Goal: Task Accomplishment & Management: Manage account settings

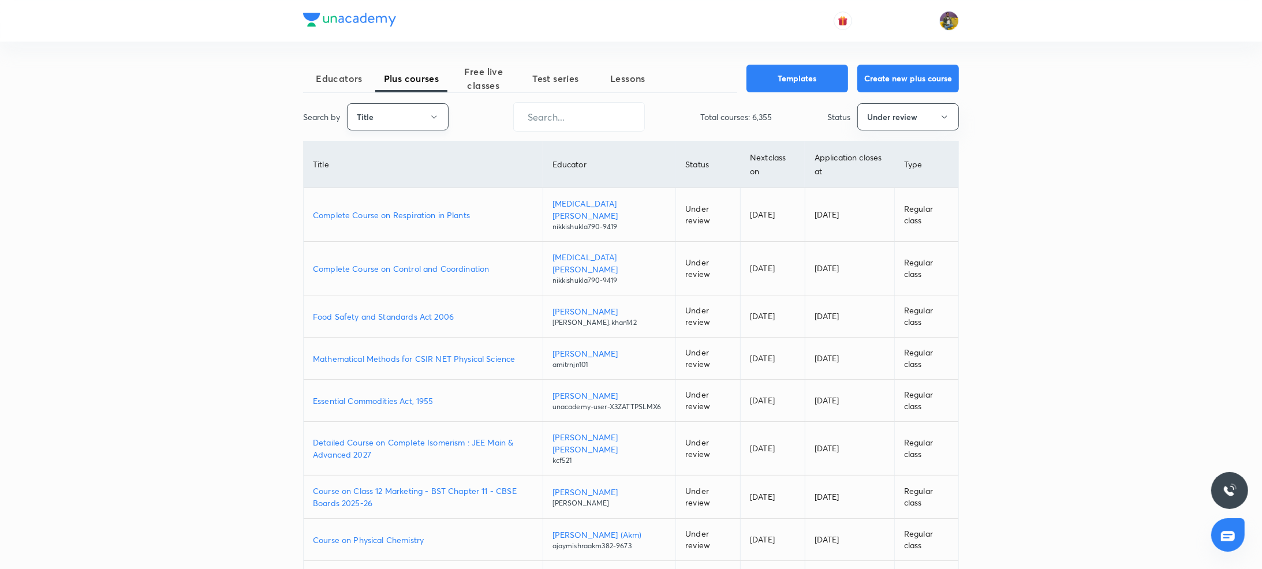
click at [421, 118] on button "Title" at bounding box center [398, 116] width 102 height 27
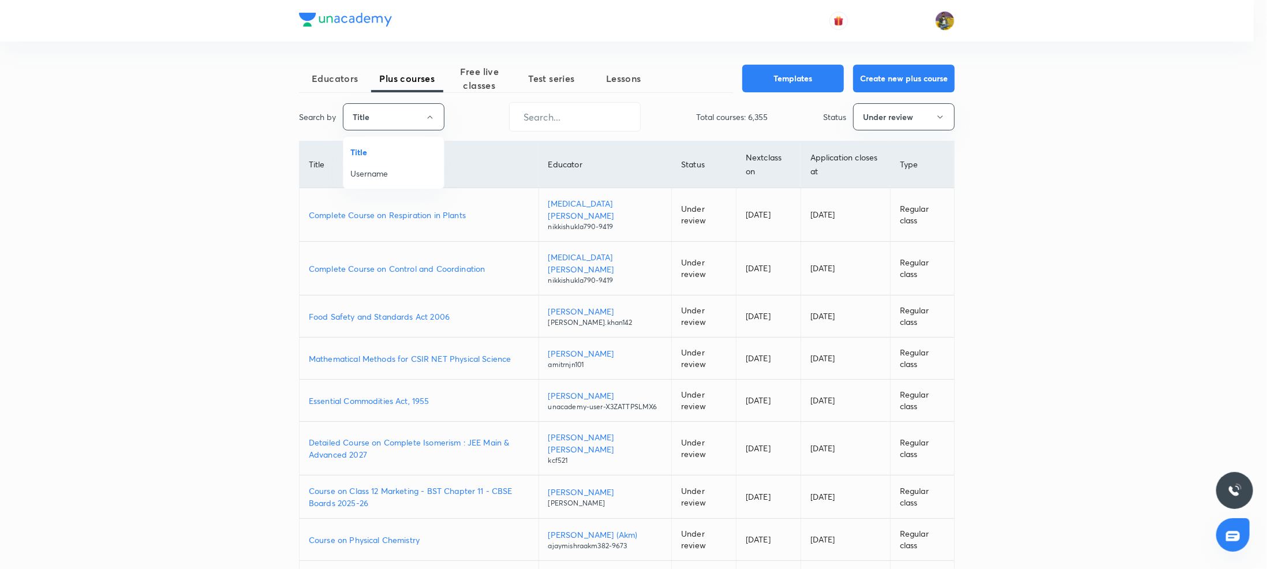
click at [383, 168] on span "Username" at bounding box center [393, 173] width 87 height 12
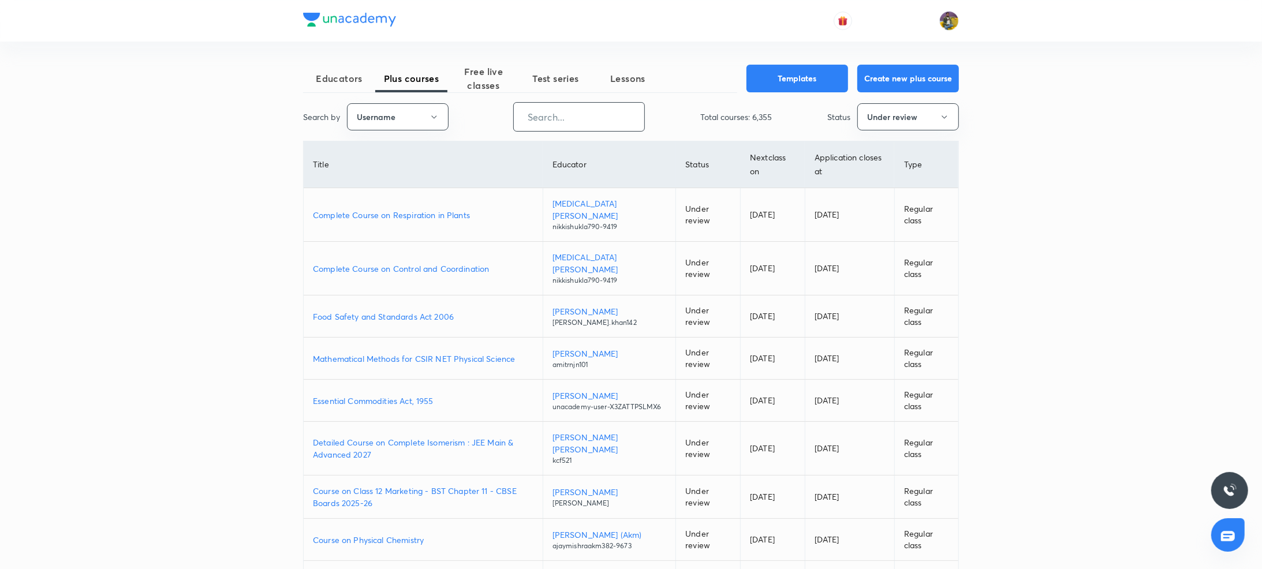
click at [610, 108] on input "text" at bounding box center [579, 116] width 130 height 29
paste input "rajat.SpeedUp"
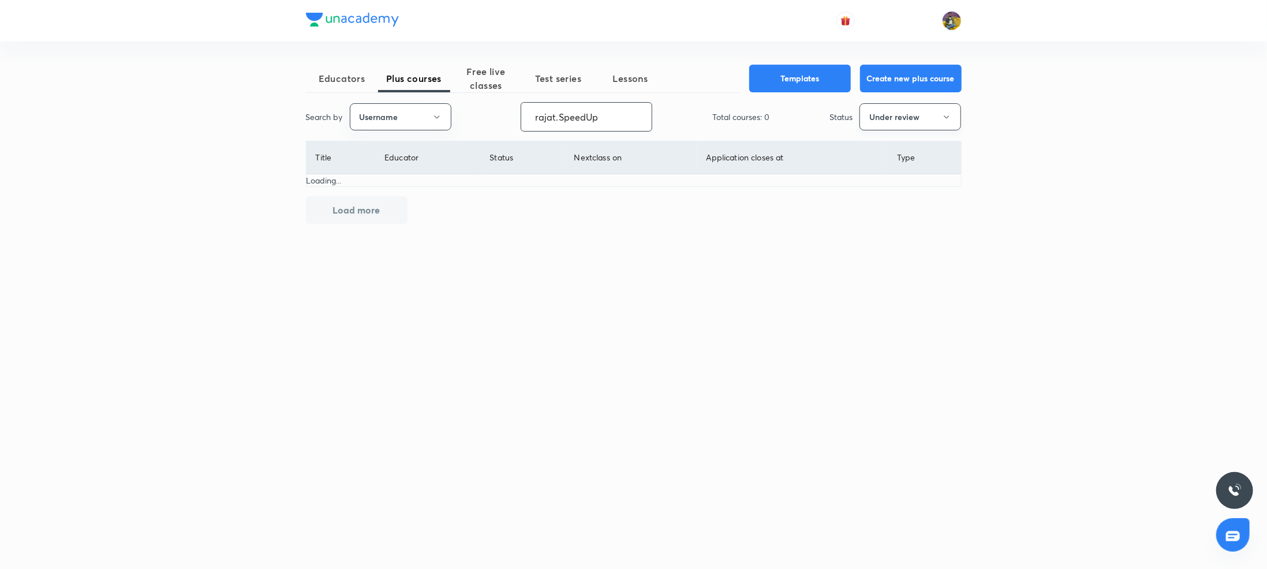
type input "rajat.SpeedUp"
click at [920, 115] on button "Under review" at bounding box center [910, 116] width 102 height 27
click at [871, 216] on span "Live" at bounding box center [910, 216] width 87 height 12
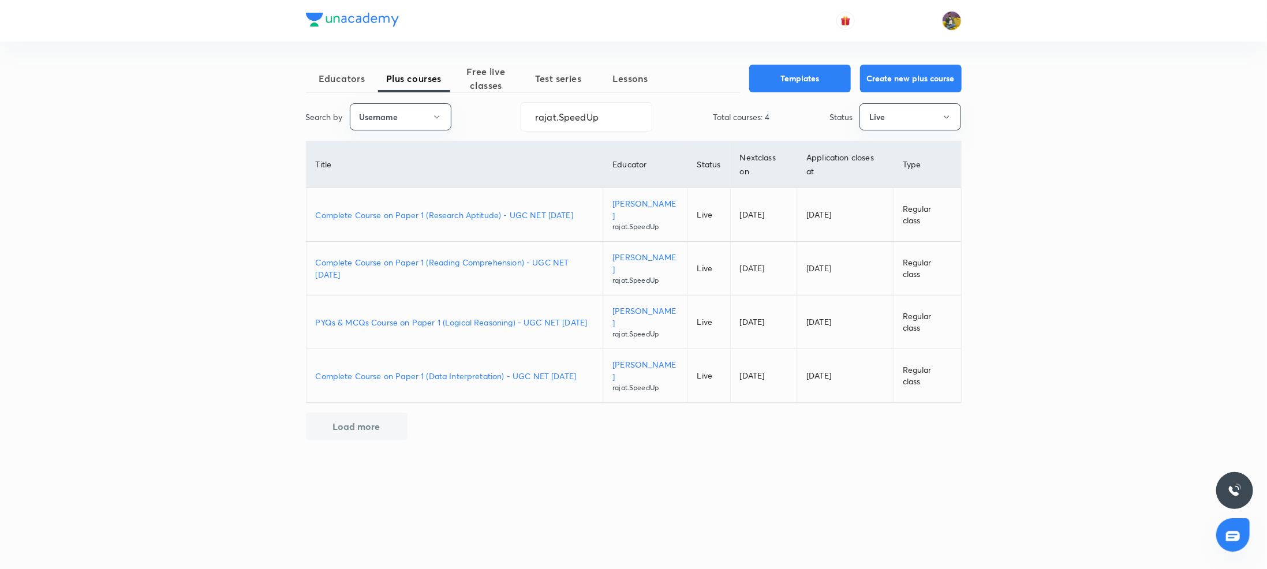
click at [428, 321] on p "PYQs & MCQs Course on Paper 1 (Logical Reasoning) - UGC NET [DATE]" at bounding box center [455, 322] width 278 height 12
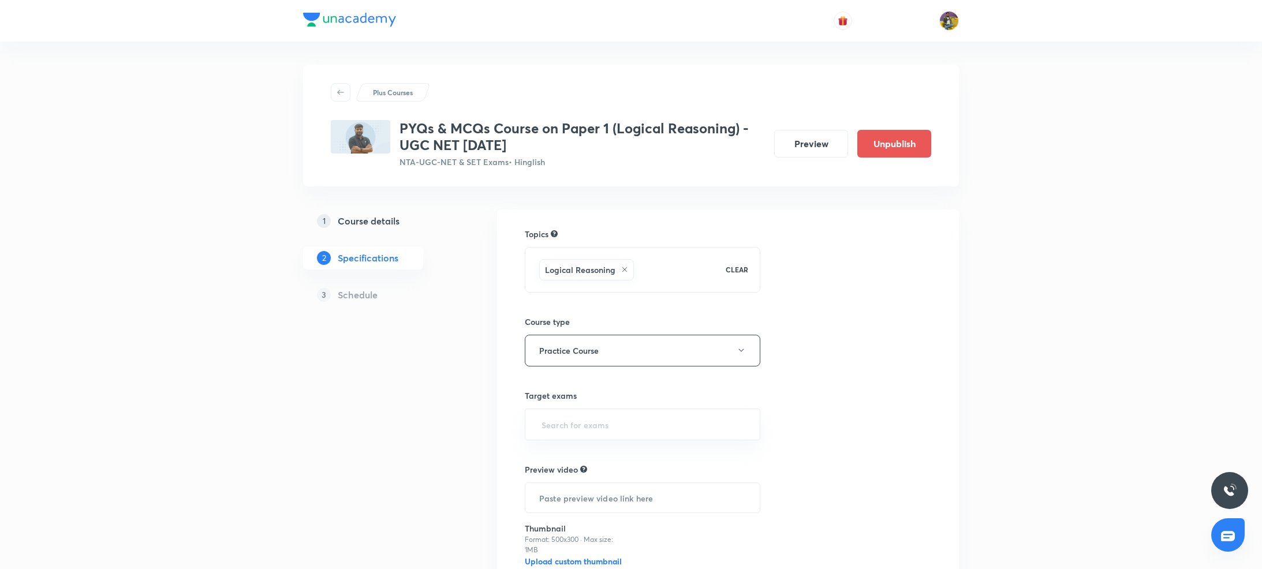
click at [359, 218] on h5 "Course details" at bounding box center [369, 221] width 62 height 14
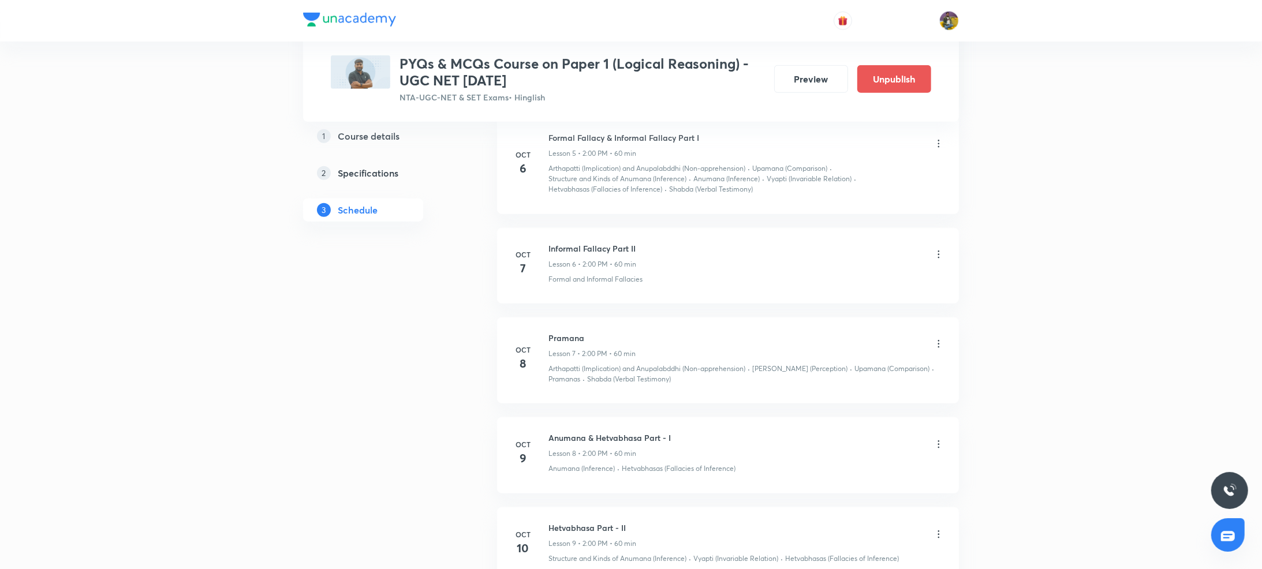
scroll to position [1308, 0]
